Goal: Information Seeking & Learning: Learn about a topic

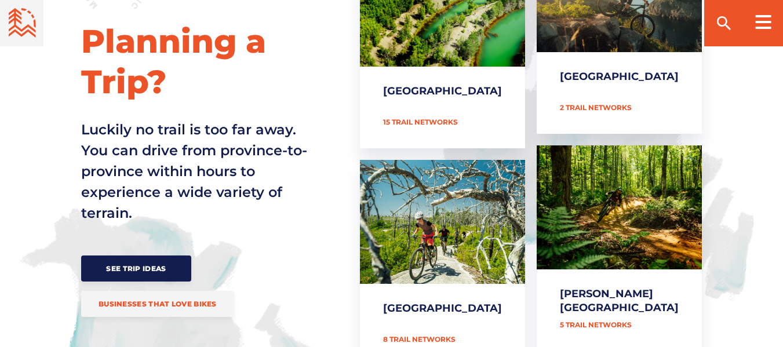
scroll to position [490, 0]
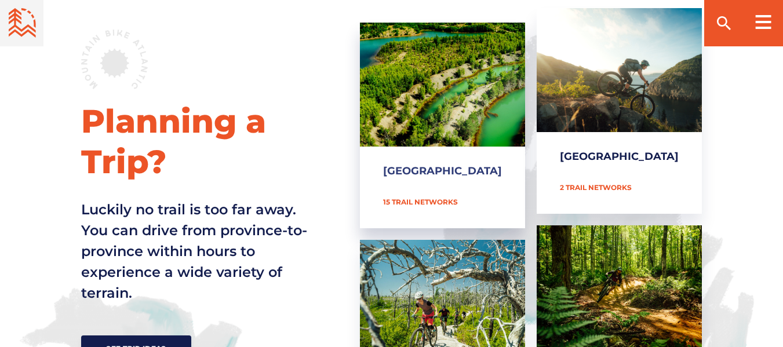
click at [480, 81] on link "[GEOGRAPHIC_DATA]" at bounding box center [442, 126] width 165 height 206
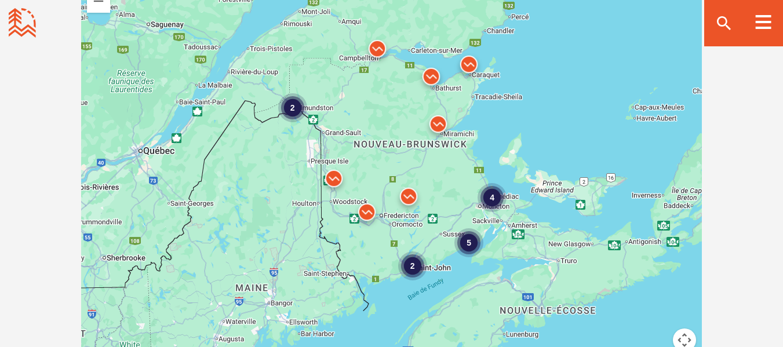
scroll to position [1073, 0]
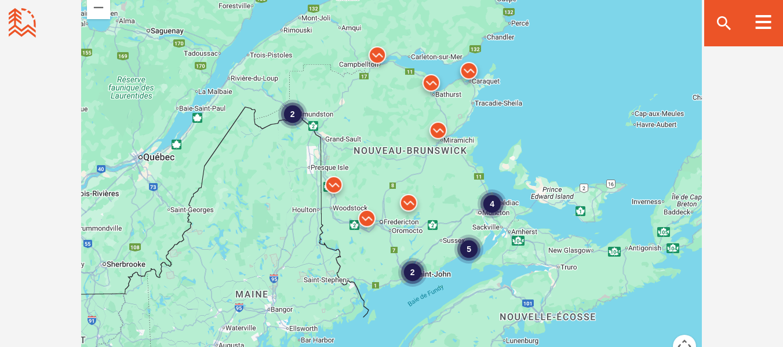
click at [366, 217] on img at bounding box center [366, 221] width 35 height 35
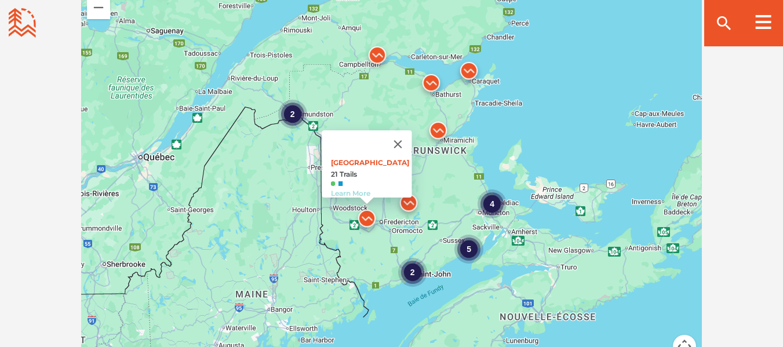
click at [355, 189] on link "Learn More" at bounding box center [349, 193] width 39 height 9
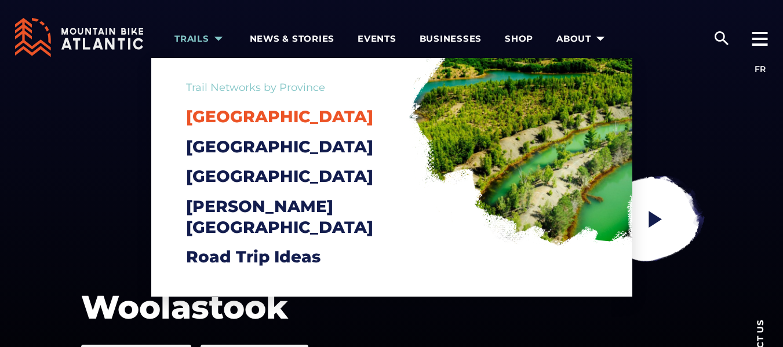
click at [257, 118] on span "[GEOGRAPHIC_DATA]" at bounding box center [279, 117] width 187 height 20
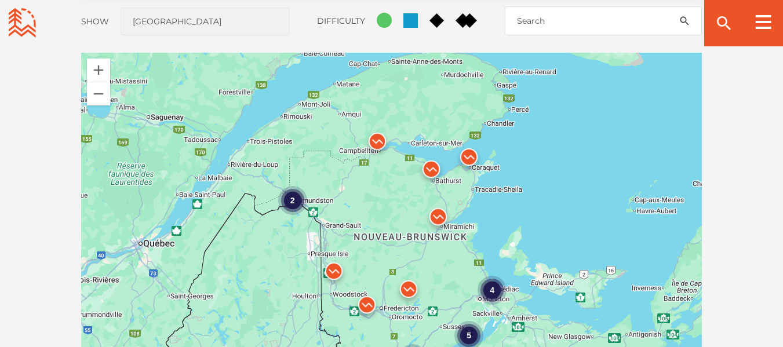
scroll to position [1073, 0]
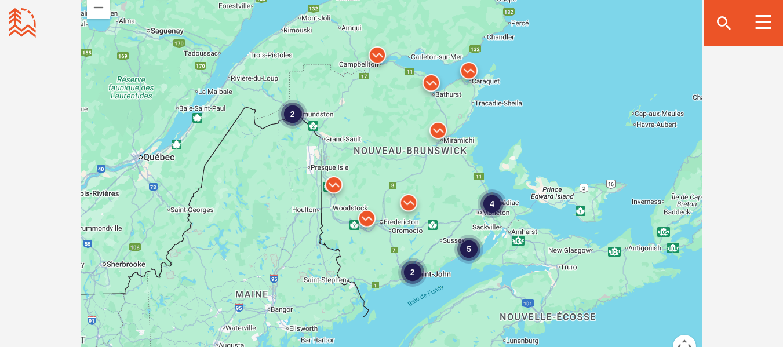
click at [330, 180] on img at bounding box center [333, 187] width 35 height 35
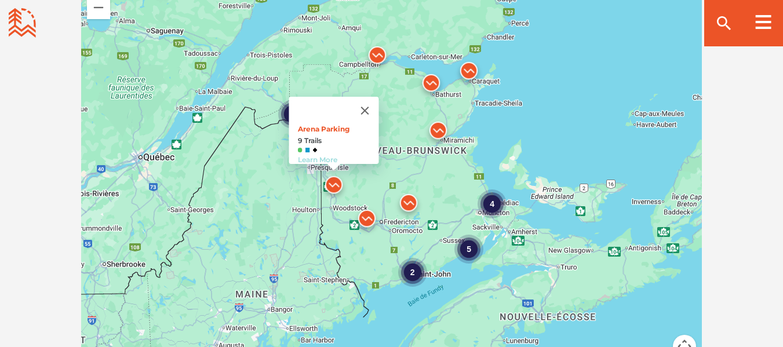
click at [315, 155] on link "Learn More" at bounding box center [316, 159] width 39 height 9
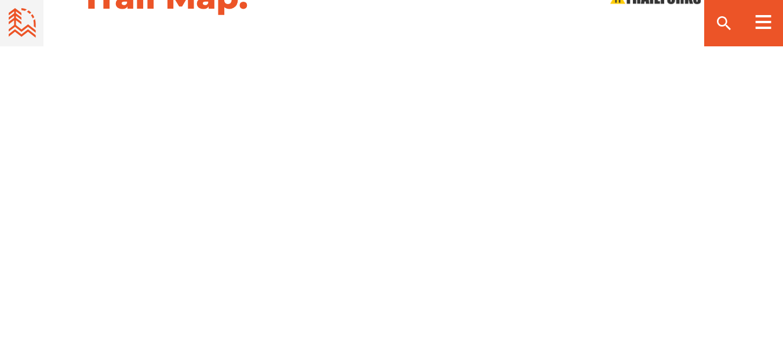
scroll to position [1244, 0]
